Goal: Find specific page/section: Find specific page/section

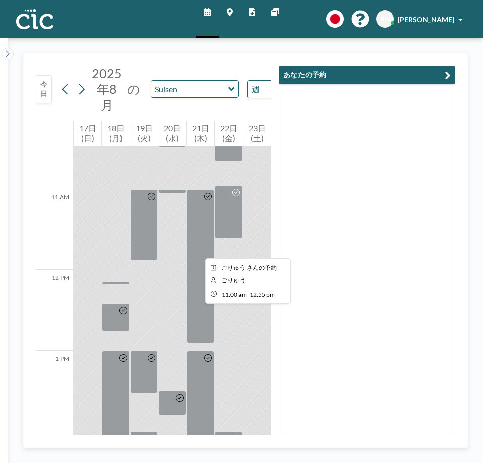
scroll to position [0, 63]
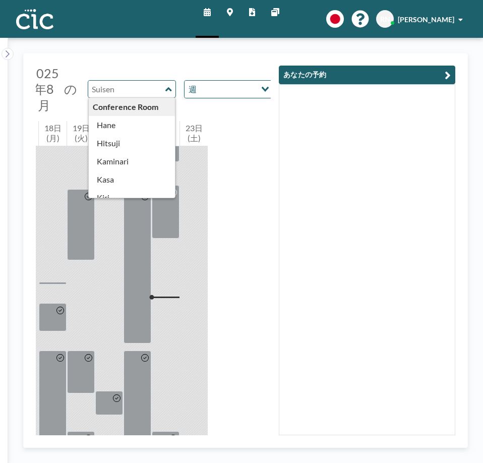
click at [121, 88] on input "text" at bounding box center [126, 89] width 77 height 17
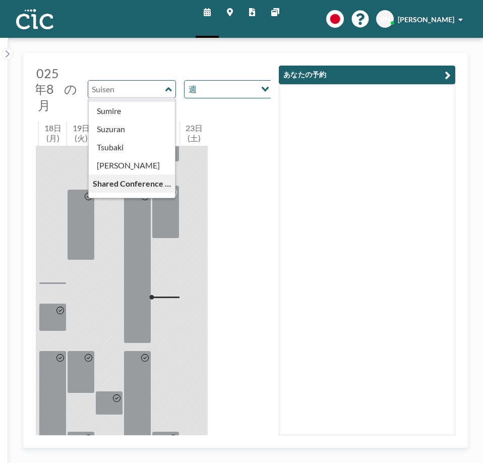
scroll to position [393, 0]
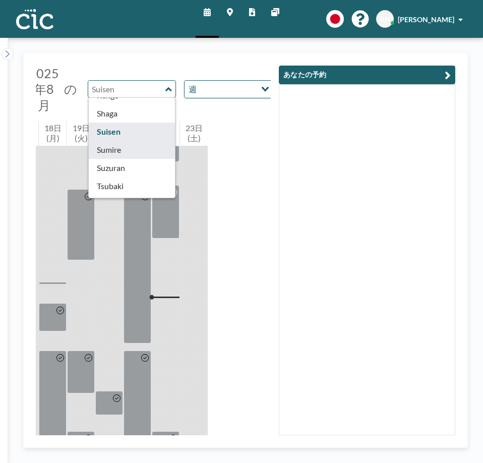
type input "Sumire"
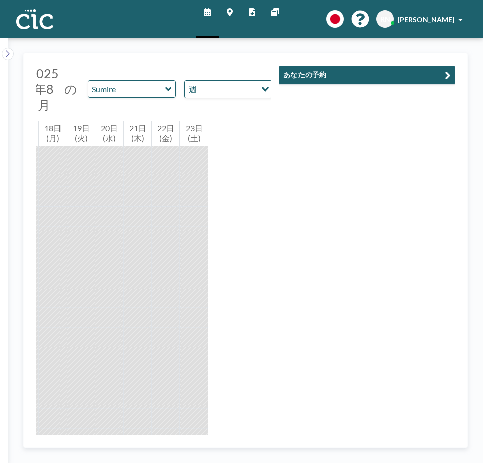
scroll to position [61, 0]
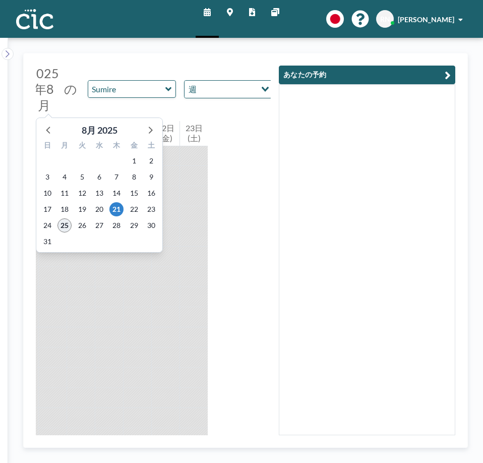
click at [63, 220] on span "25" at bounding box center [64, 225] width 14 height 14
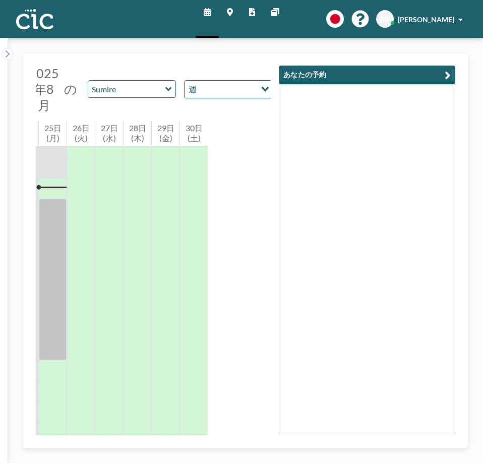
scroll to position [968, 0]
click at [119, 89] on input "text" at bounding box center [126, 89] width 77 height 17
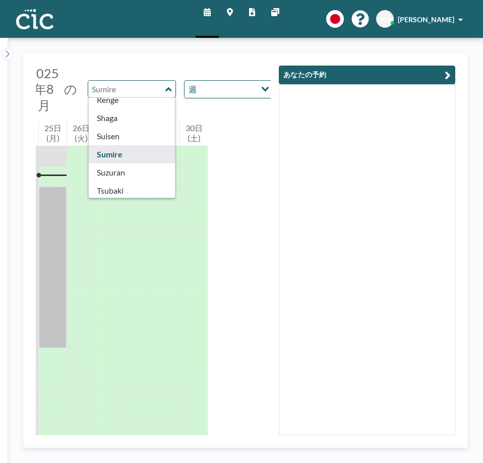
scroll to position [389, 0]
type input "Suisen"
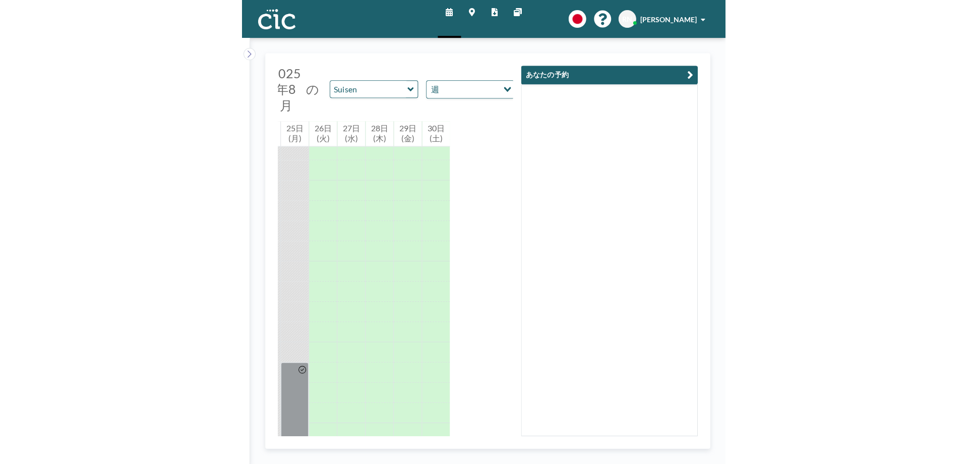
scroll to position [0, 0]
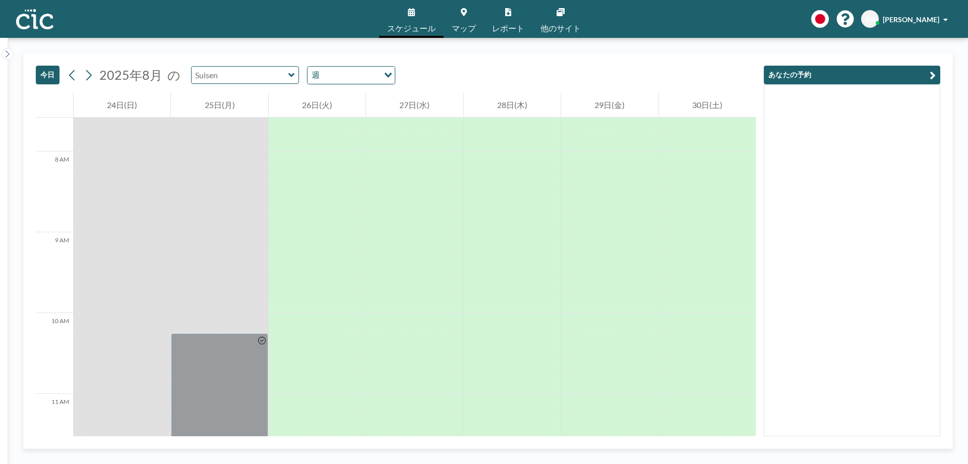
click at [237, 75] on input "text" at bounding box center [240, 75] width 97 height 17
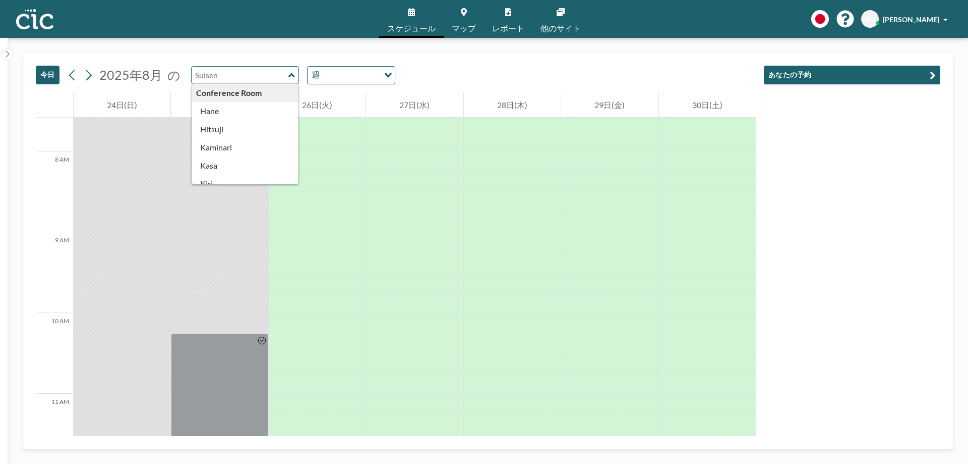
click at [237, 75] on input "text" at bounding box center [240, 75] width 97 height 17
click at [266, 74] on input "text" at bounding box center [240, 75] width 97 height 17
type input "Suisen"
click at [46, 72] on button "今日" at bounding box center [48, 75] width 24 height 19
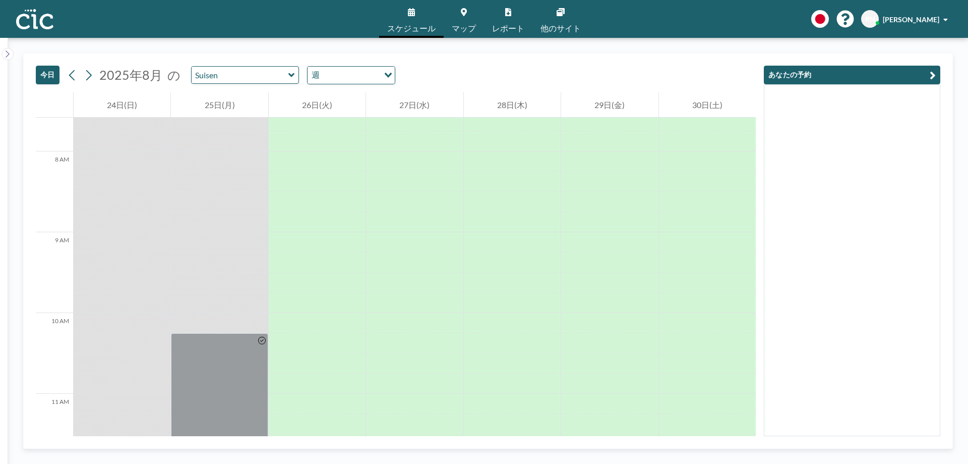
click at [475, 10] on link "マップ" at bounding box center [464, 19] width 40 height 38
